Goal: Task Accomplishment & Management: Complete application form

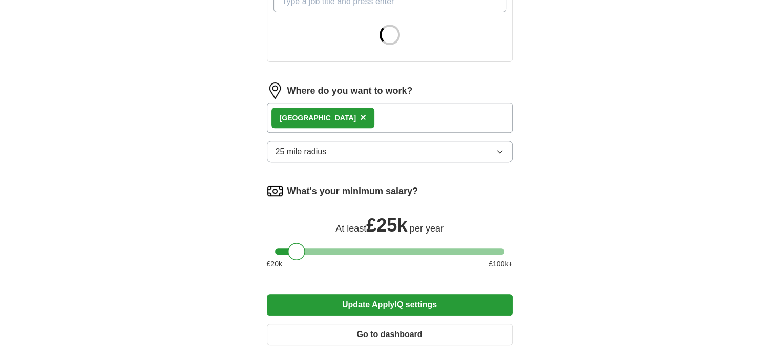
scroll to position [410, 0]
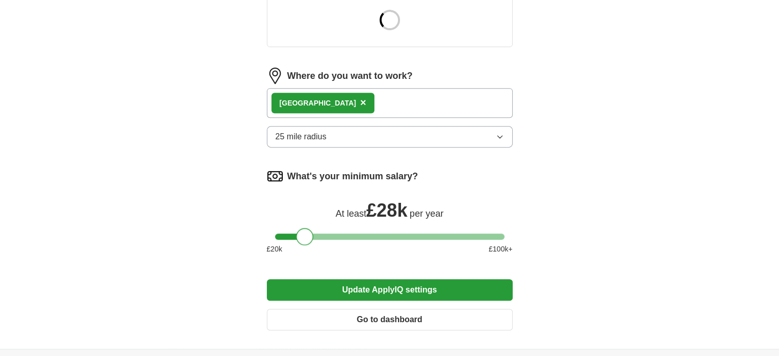
drag, startPoint x: 296, startPoint y: 239, endPoint x: 309, endPoint y: 239, distance: 12.8
click at [309, 239] on div at bounding box center [304, 236] width 17 height 17
drag, startPoint x: 309, startPoint y: 239, endPoint x: 302, endPoint y: 236, distance: 7.8
click at [302, 236] on div at bounding box center [302, 236] width 17 height 17
click at [395, 282] on button "Update ApplyIQ settings" at bounding box center [390, 290] width 246 height 22
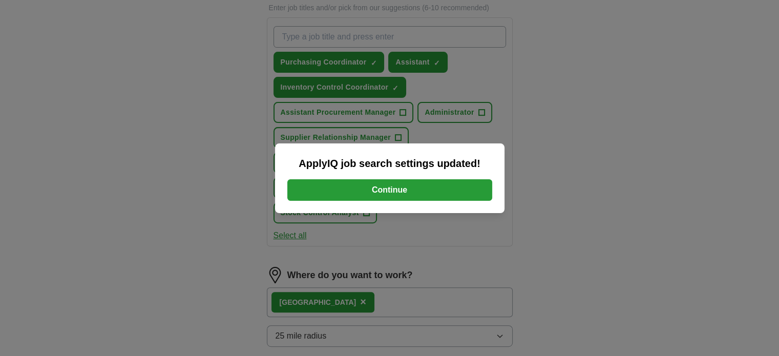
scroll to position [359, 0]
click at [392, 196] on button "Continue" at bounding box center [389, 190] width 205 height 22
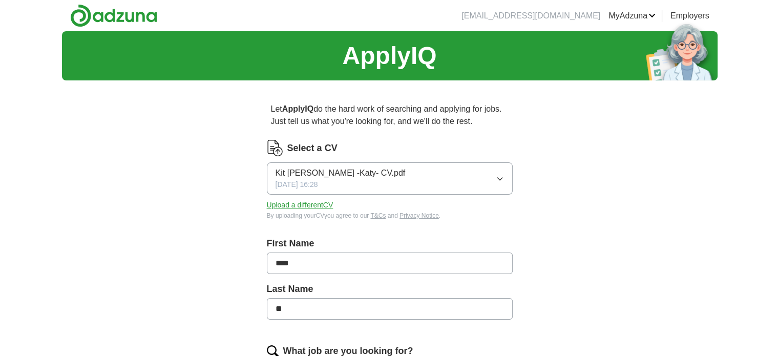
click at [139, 13] on img at bounding box center [113, 15] width 87 height 23
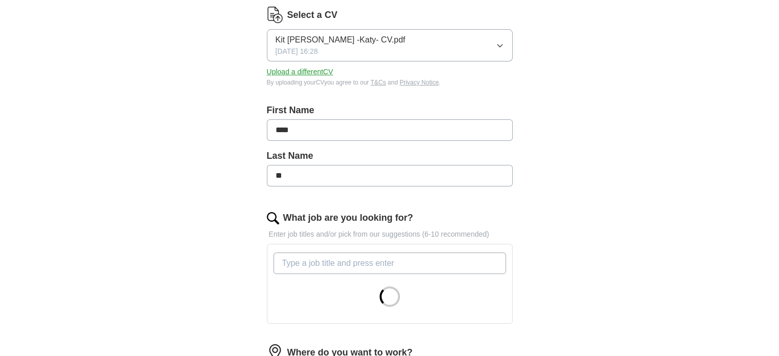
scroll to position [205, 0]
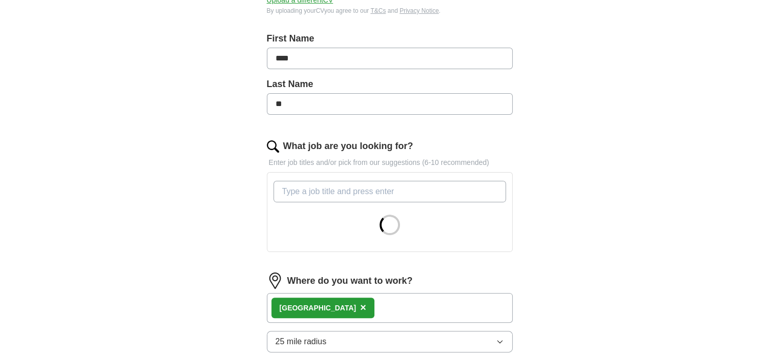
click at [344, 189] on input "What job are you looking for?" at bounding box center [390, 192] width 233 height 22
type input "a"
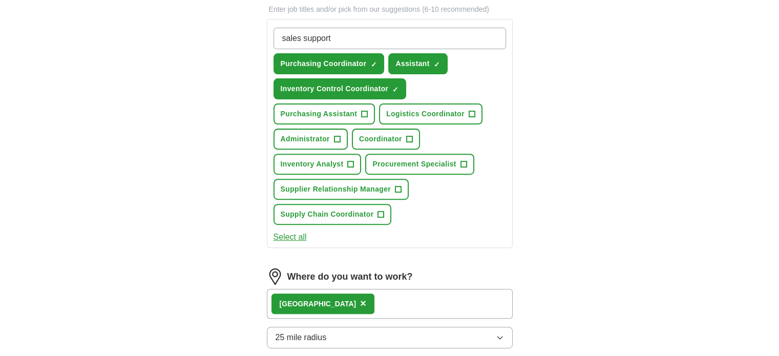
scroll to position [359, 0]
type input "sales support"
click at [298, 235] on button "Select all" at bounding box center [290, 237] width 33 height 12
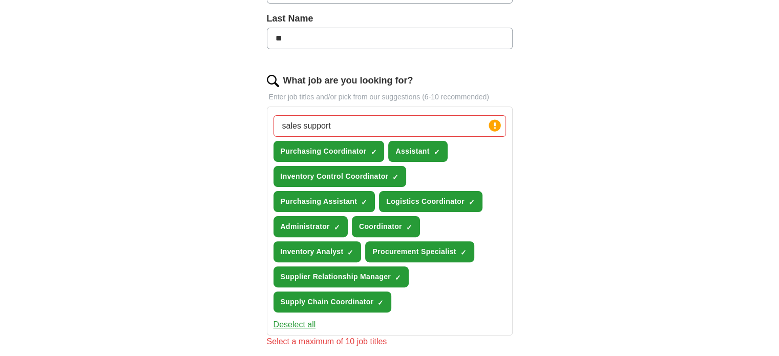
scroll to position [256, 0]
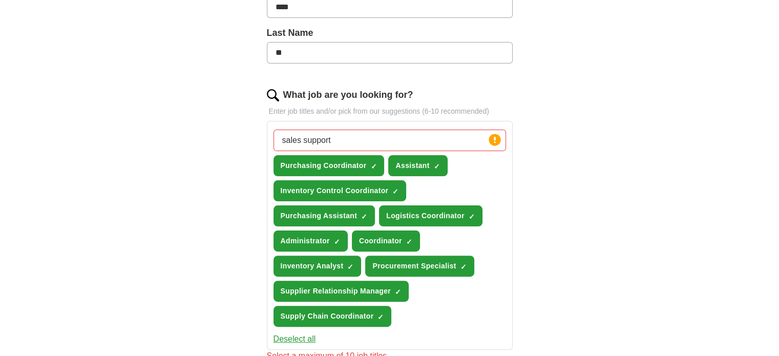
click at [403, 138] on input "sales support" at bounding box center [390, 141] width 233 height 22
drag, startPoint x: 373, startPoint y: 140, endPoint x: 266, endPoint y: 129, distance: 107.6
click at [268, 129] on div "sales support Press return to add title Purchasing Coordinator ✓ × Assistant ✓ …" at bounding box center [390, 235] width 246 height 229
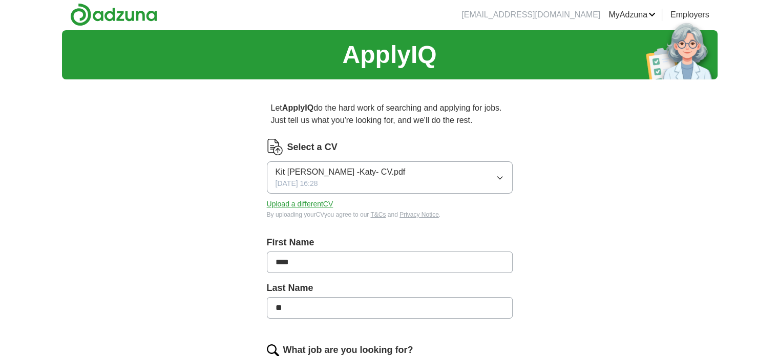
scroll to position [0, 0]
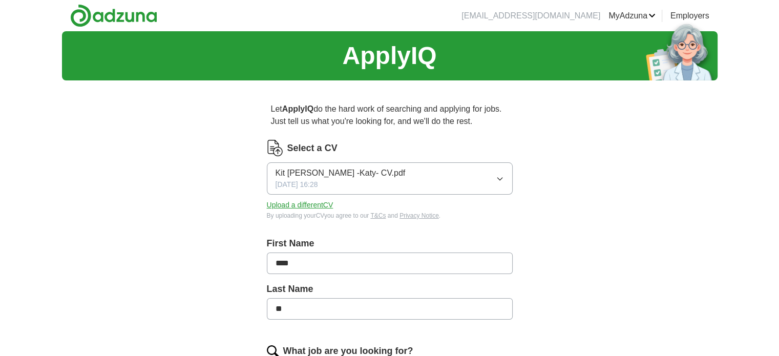
click at [123, 13] on img at bounding box center [113, 15] width 87 height 23
